Goal: Check status: Check status

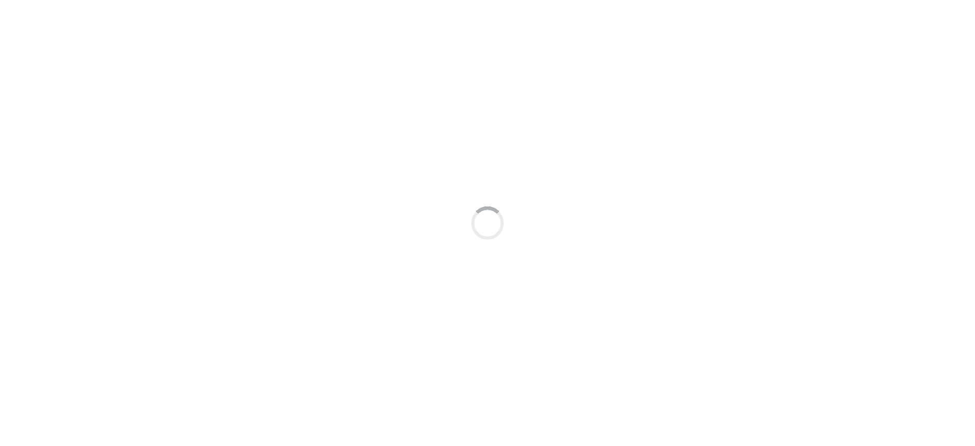
scroll to position [8, 0]
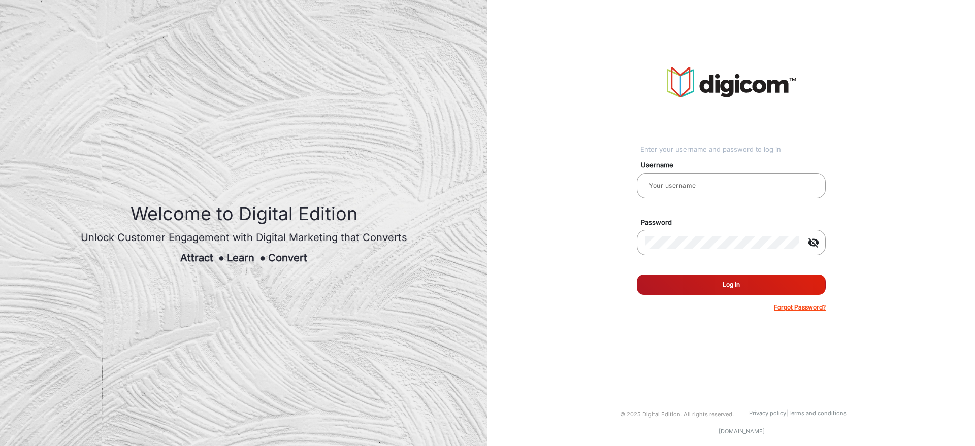
type input "[PERSON_NAME]"
click at [727, 288] on button "Log In" at bounding box center [731, 285] width 189 height 20
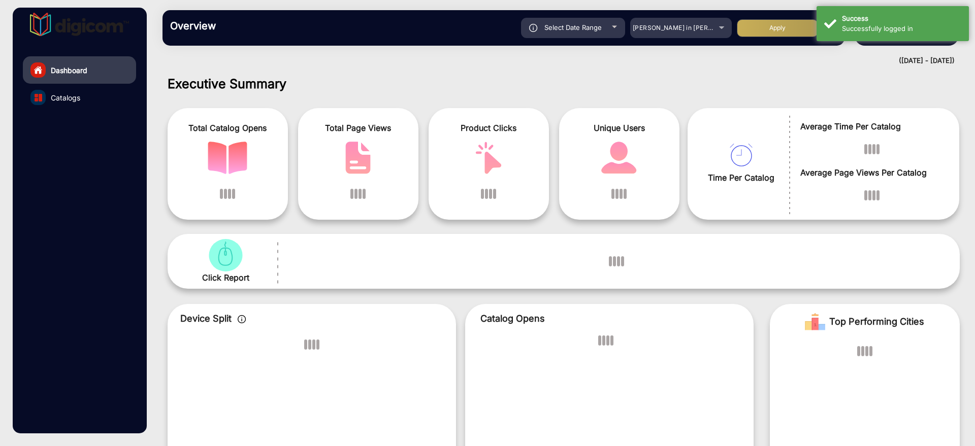
scroll to position [8, 0]
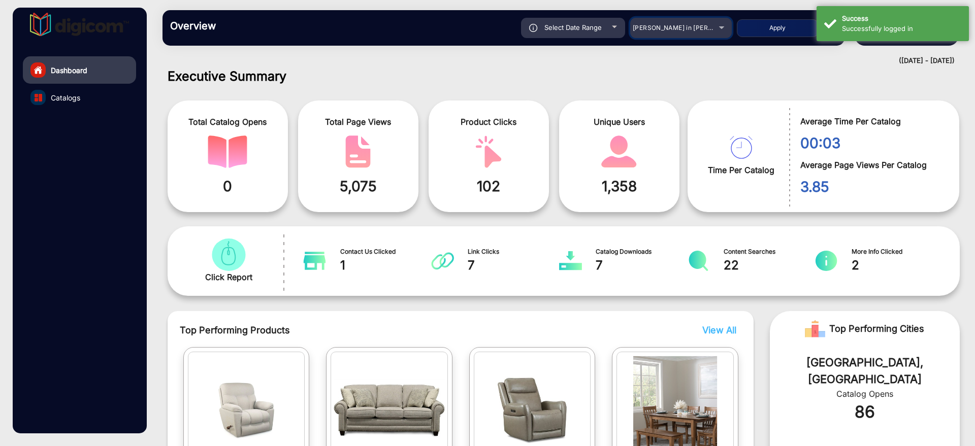
click at [722, 34] on div "[PERSON_NAME] in [PERSON_NAME]" at bounding box center [681, 28] width 102 height 12
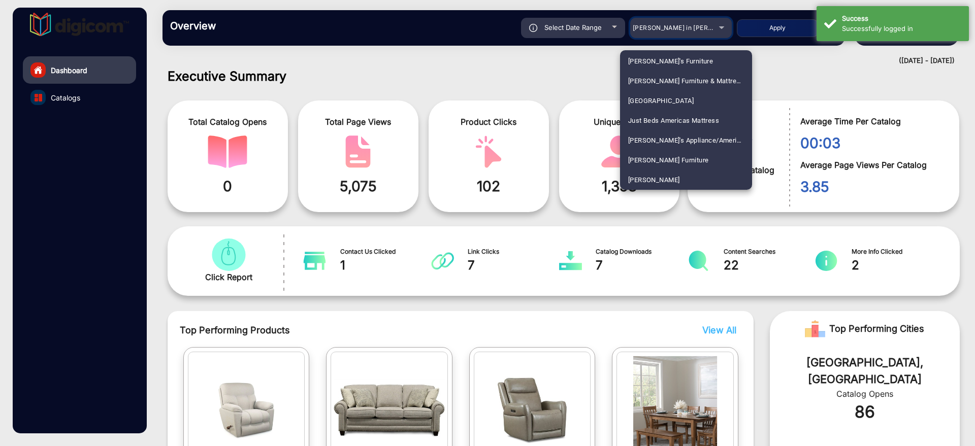
scroll to position [1746, 0]
click at [665, 156] on mat-option "[PERSON_NAME]" at bounding box center [686, 160] width 132 height 20
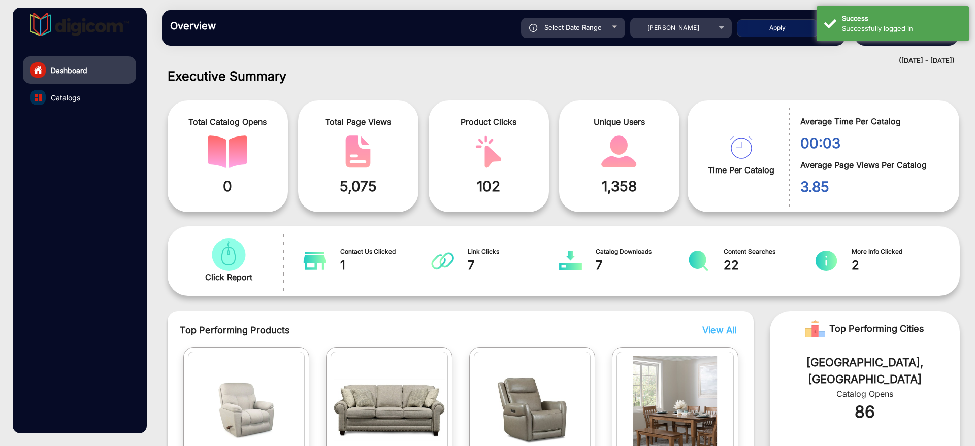
click at [608, 23] on div "Select Date Range" at bounding box center [573, 28] width 104 height 20
type input "[DATE]"
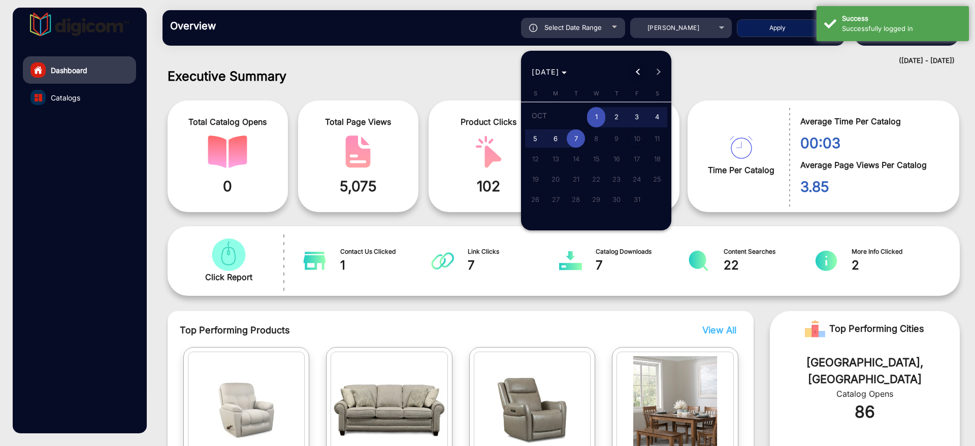
click at [642, 67] on span "Previous month" at bounding box center [638, 72] width 20 height 20
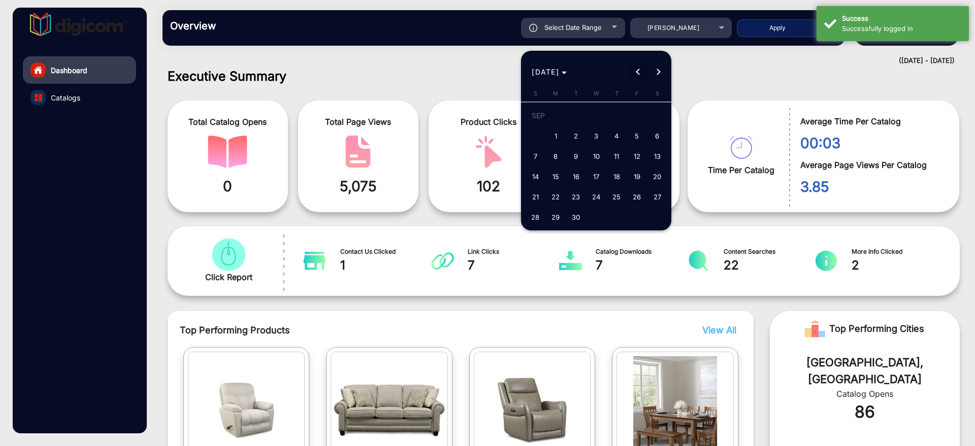
click at [642, 67] on span "Previous month" at bounding box center [638, 72] width 20 height 20
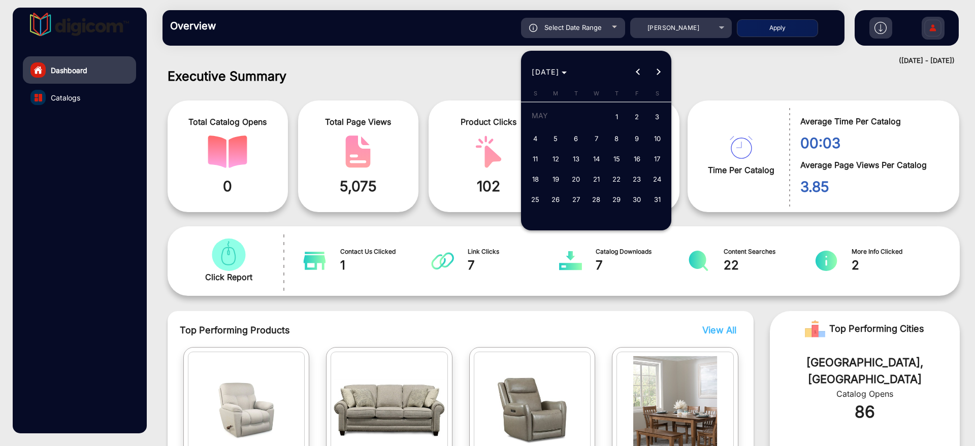
click at [650, 119] on span "3" at bounding box center [657, 117] width 18 height 21
type input "[DATE]"
click at [666, 113] on span "3" at bounding box center [657, 117] width 18 height 21
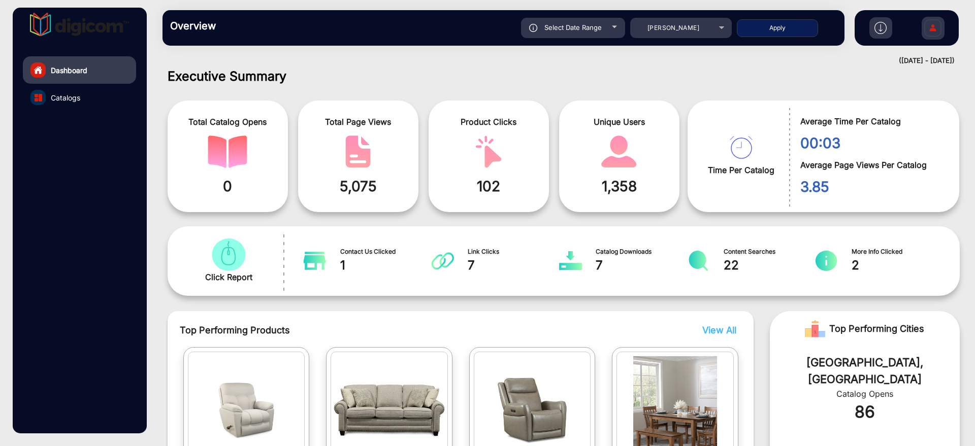
type input "[DATE]"
click at [757, 34] on button "Apply" at bounding box center [777, 28] width 81 height 18
type input "[DATE]"
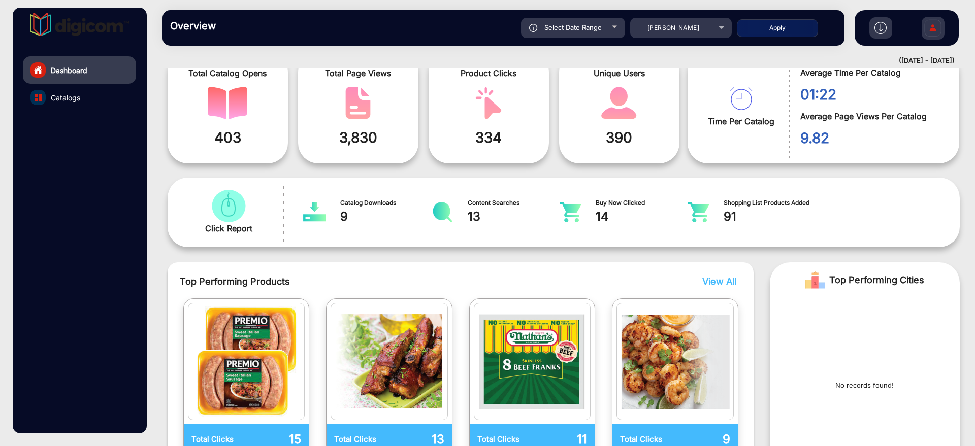
scroll to position [8, 0]
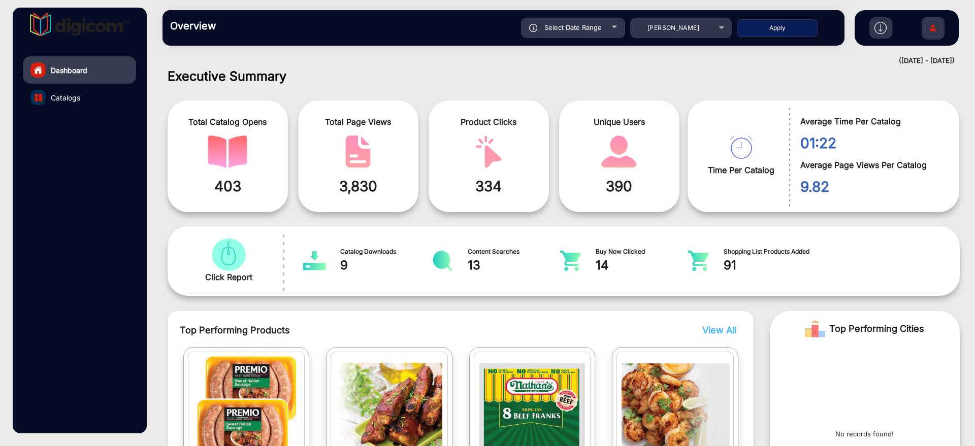
click at [593, 21] on div "Select Date Range" at bounding box center [573, 28] width 104 height 20
type input "[DATE]"
